Goal: Task Accomplishment & Management: Manage account settings

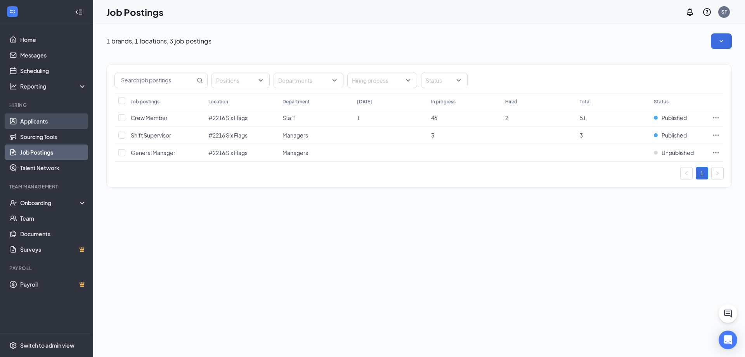
click at [36, 125] on link "Applicants" at bounding box center [53, 121] width 66 height 16
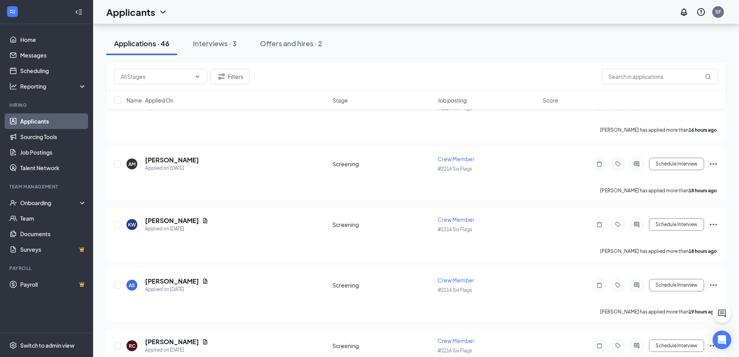
scroll to position [349, 0]
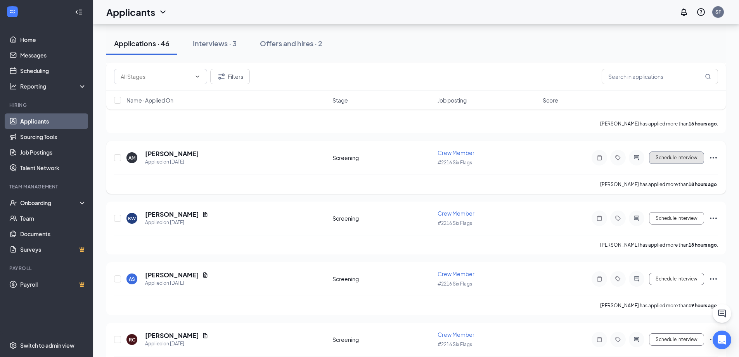
click at [666, 160] on button "Schedule Interview" at bounding box center [676, 157] width 55 height 12
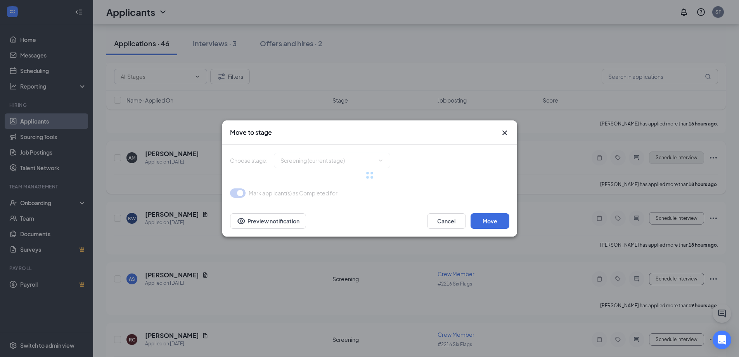
type input "Onsite Interview (next stage)"
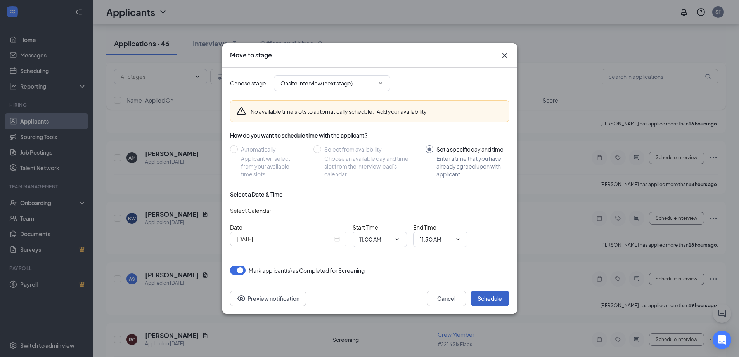
click at [490, 296] on button "Schedule" at bounding box center [490, 298] width 39 height 16
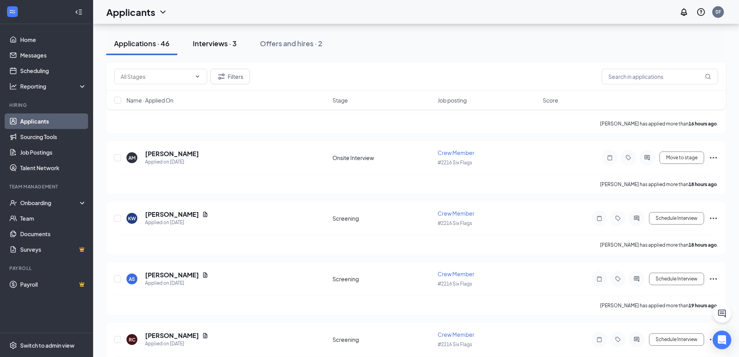
click at [211, 47] on div "Interviews · 3" at bounding box center [215, 43] width 44 height 10
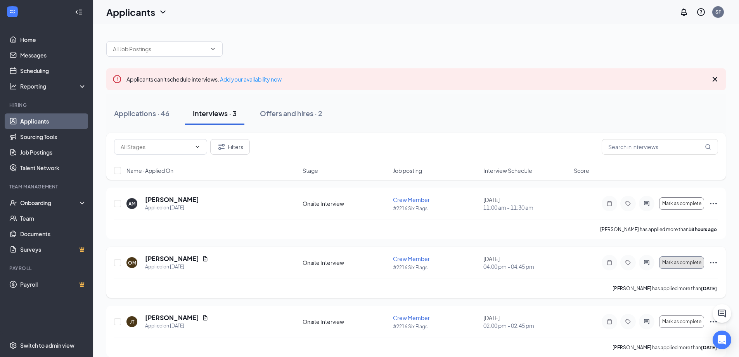
click at [677, 264] on span "Mark as complete" at bounding box center [681, 262] width 39 height 5
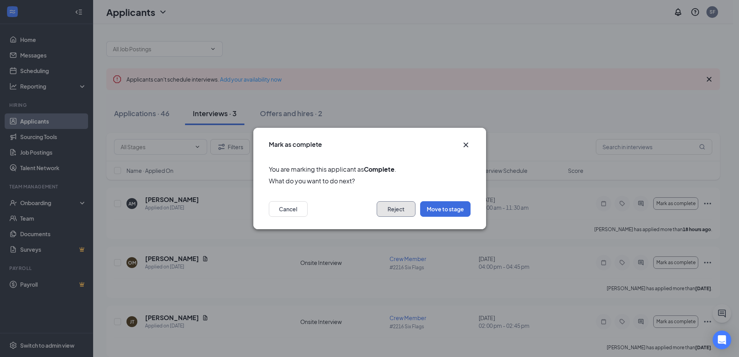
click at [383, 210] on button "Reject" at bounding box center [396, 209] width 39 height 16
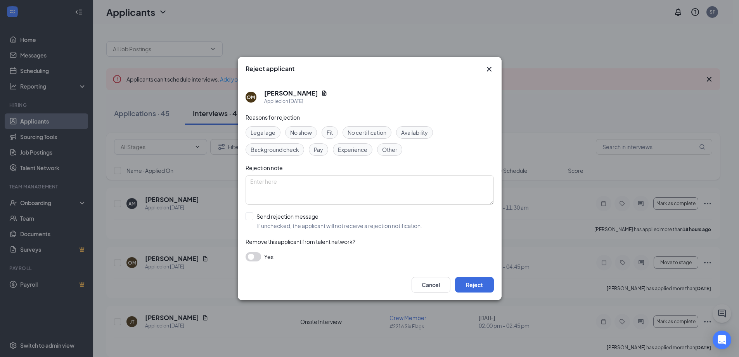
click at [486, 68] on icon "Cross" at bounding box center [489, 68] width 9 height 9
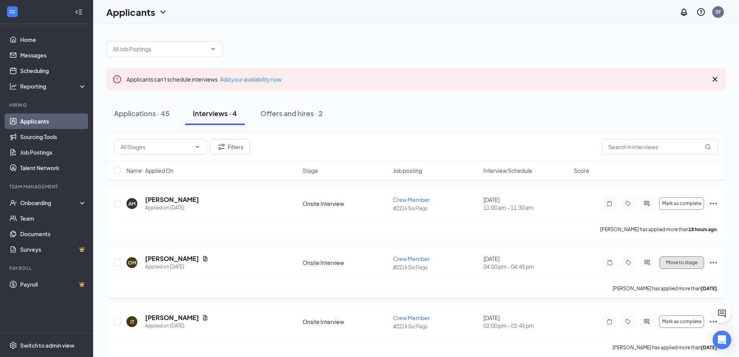
click at [679, 260] on span "Move to stage" at bounding box center [681, 262] width 31 height 5
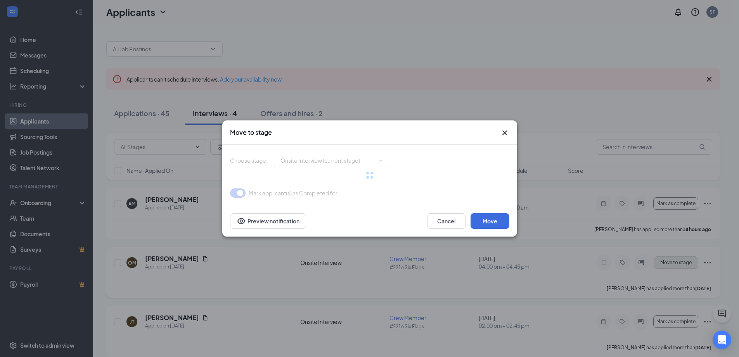
type input "Hiring Complete (final stage)"
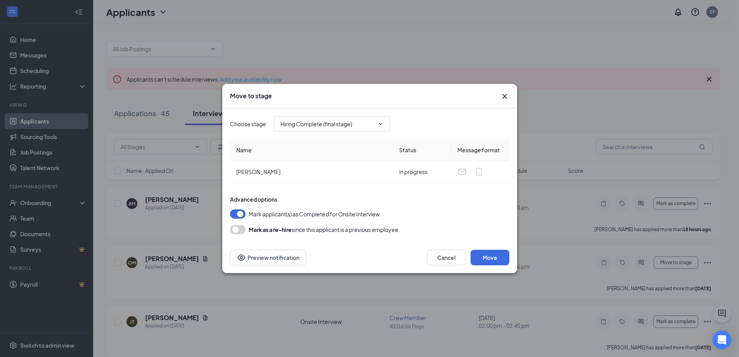
click at [504, 95] on icon "Cross" at bounding box center [504, 96] width 9 height 9
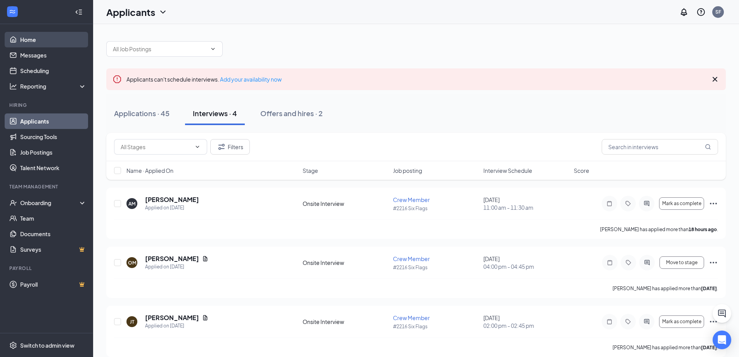
click at [33, 41] on link "Home" at bounding box center [53, 40] width 66 height 16
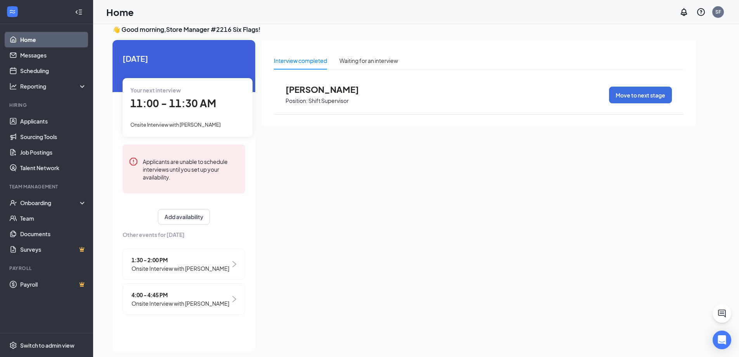
scroll to position [16, 0]
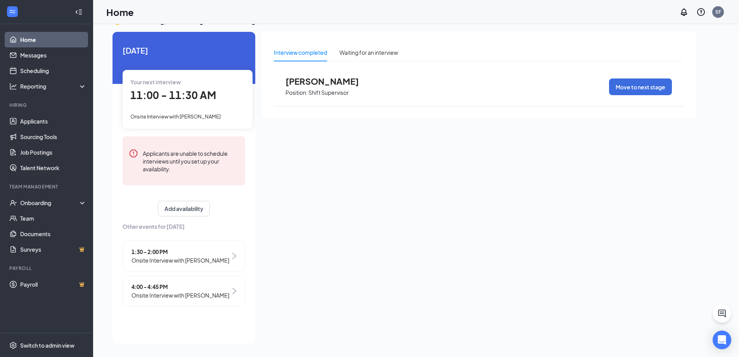
click at [158, 260] on span "Onsite Interview with [PERSON_NAME]" at bounding box center [181, 260] width 98 height 9
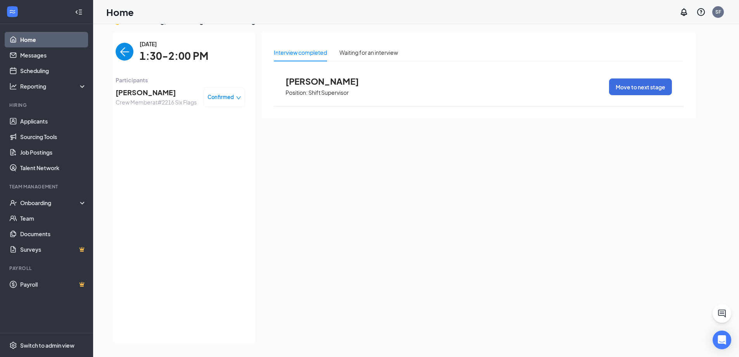
click at [114, 50] on div "[DATE] 1:30-2:00 PM Participants [PERSON_NAME] Crew Member at #2216 Six Flags C…" at bounding box center [181, 188] width 150 height 312
click at [125, 52] on img "back-button" at bounding box center [125, 52] width 18 height 18
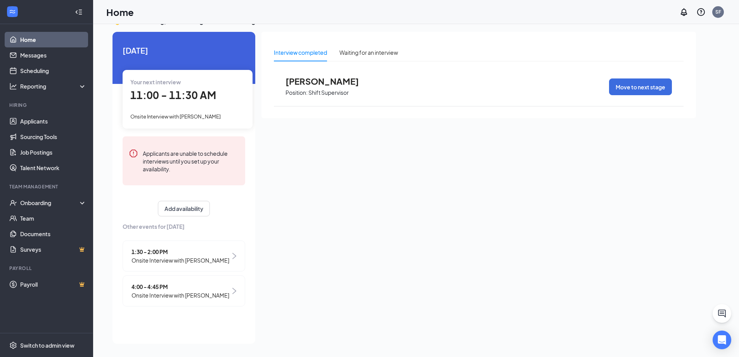
click at [185, 293] on span "Onsite Interview with [PERSON_NAME]" at bounding box center [181, 295] width 98 height 9
